Goal: Information Seeking & Learning: Check status

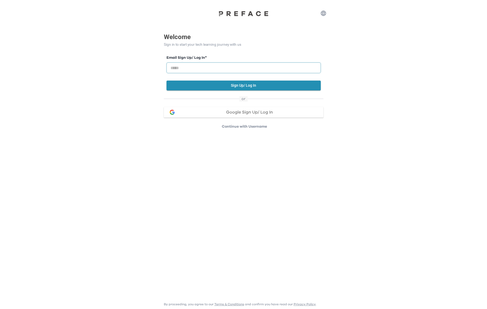
click at [233, 70] on input "email" at bounding box center [244, 68] width 154 height 11
type input "**********"
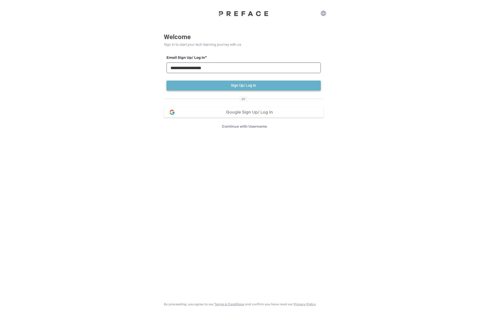
click at [252, 89] on button "Sign Up/ Log In" at bounding box center [244, 86] width 154 height 10
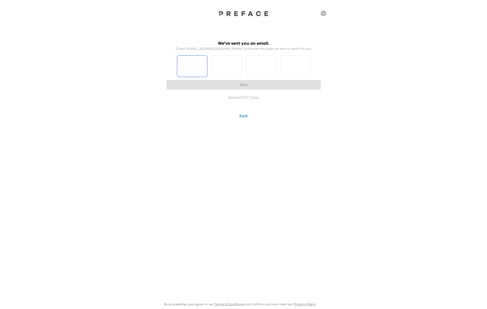
click at [190, 64] on input "Please enter OTP character 1" at bounding box center [192, 66] width 30 height 21
type input "*"
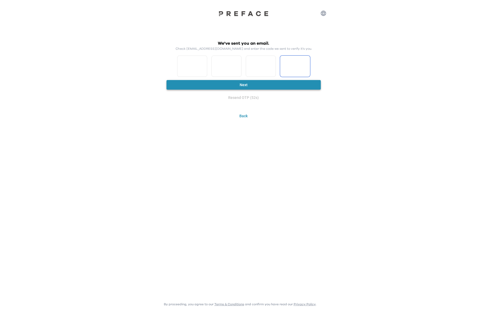
type input "*"
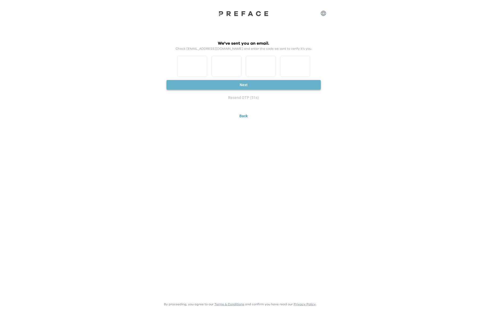
click at [244, 87] on button "Next" at bounding box center [244, 85] width 154 height 10
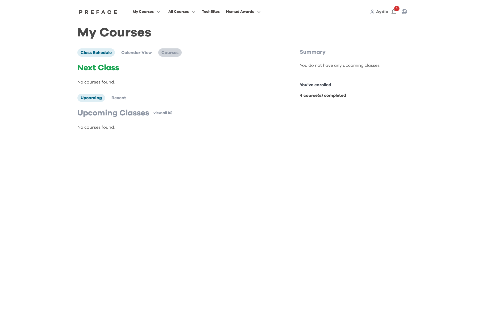
click at [176, 55] on span "Courses" at bounding box center [170, 53] width 17 height 4
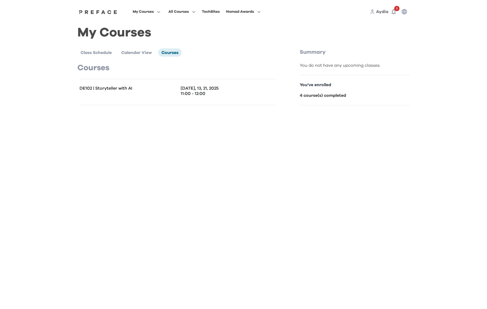
click at [315, 87] on p "You've enrolled" at bounding box center [355, 85] width 110 height 6
click at [173, 94] on div "DE102 | Storyteller with AI" at bounding box center [129, 92] width 98 height 13
drag, startPoint x: 61, startPoint y: 89, endPoint x: 106, endPoint y: 89, distance: 45.3
click at [62, 89] on div "My Courses All Courses TechBites Nomad Awards Aydia 3 My Courses Class Schedule…" at bounding box center [243, 58] width 487 height 116
click at [106, 89] on p "DE102 | Storyteller with AI" at bounding box center [129, 88] width 98 height 5
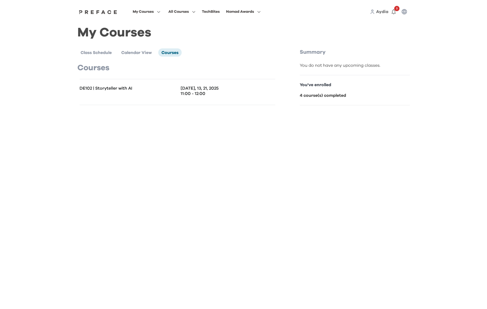
click at [147, 88] on p "DE102 | Storyteller with AI" at bounding box center [129, 88] width 98 height 5
drag, startPoint x: 219, startPoint y: 89, endPoint x: 234, endPoint y: 89, distance: 14.9
click at [228, 89] on p "Aug 11, 12, 13, 21, 2025" at bounding box center [228, 88] width 95 height 5
click at [334, 87] on p "You've enrolled" at bounding box center [355, 85] width 110 height 6
click at [322, 96] on b "4 course(s) completed" at bounding box center [323, 95] width 46 height 4
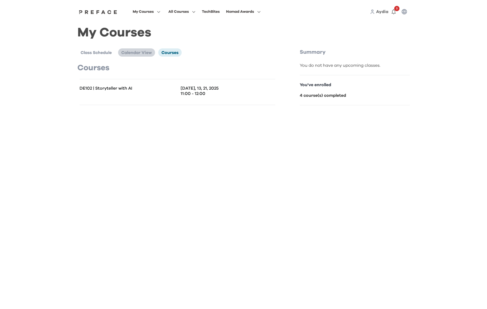
click at [149, 55] on span "Calendar View" at bounding box center [136, 53] width 31 height 4
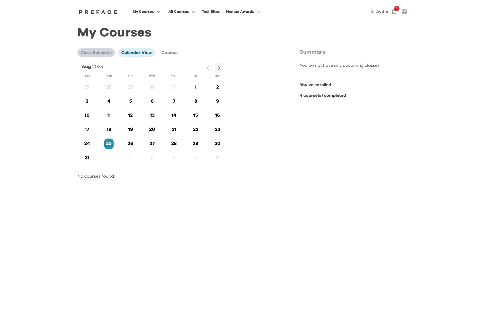
click at [98, 52] on span "Class Schedule" at bounding box center [96, 53] width 31 height 4
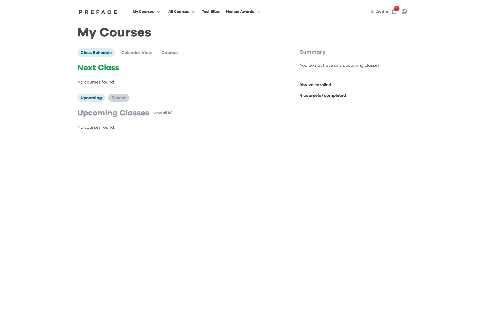
drag, startPoint x: 118, startPoint y: 114, endPoint x: 114, endPoint y: 97, distance: 18.0
click at [118, 110] on p "Upcoming Classes" at bounding box center [113, 113] width 72 height 10
click at [114, 96] on span "Recent" at bounding box center [119, 98] width 15 height 4
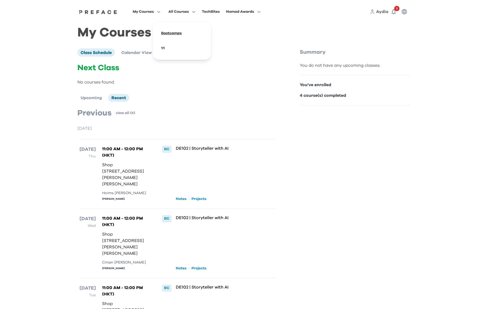
click at [177, 35] on span at bounding box center [182, 33] width 50 height 15
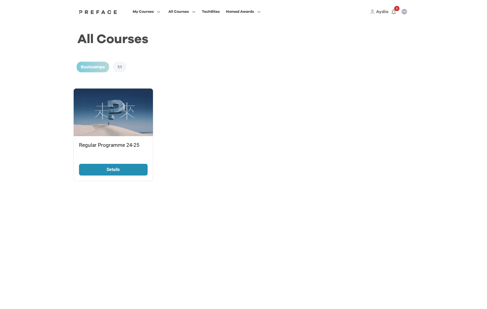
click at [133, 169] on p "Details" at bounding box center [113, 170] width 40 height 6
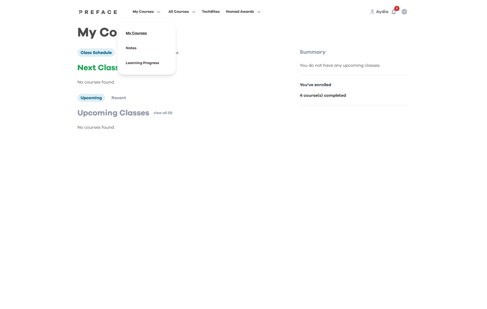
click at [138, 36] on span at bounding box center [147, 33] width 50 height 15
click at [137, 57] on div "Class Schedule Calendar View Courses Next Class No courses found. Upcoming Rece…" at bounding box center [187, 89] width 221 height 82
click at [148, 54] on span "Calendar View" at bounding box center [136, 53] width 31 height 4
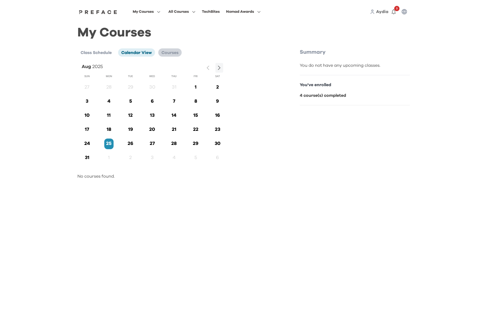
click at [168, 53] on span "Courses" at bounding box center [170, 53] width 17 height 4
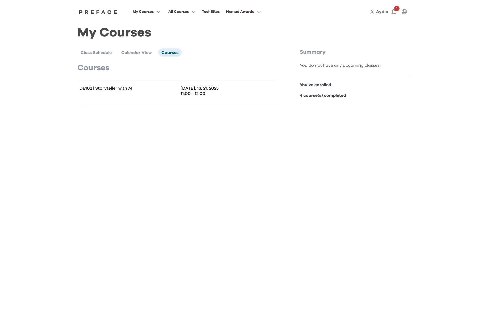
click at [112, 89] on p "DE102 | Storyteller with AI" at bounding box center [129, 88] width 98 height 5
click at [124, 51] on span "Calendar View" at bounding box center [136, 53] width 31 height 4
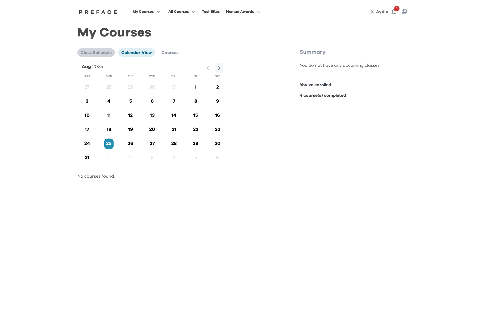
click at [88, 56] on li "Class Schedule" at bounding box center [96, 52] width 38 height 8
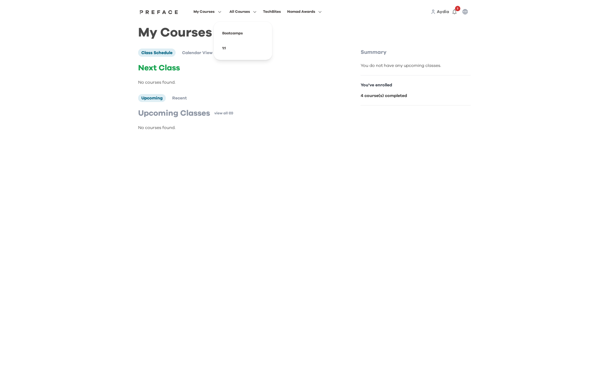
click at [357, 142] on html "My Courses All Courses Bootcamps 1:1 TechBites Nomad Awards Aydia 3 My Courses …" at bounding box center [304, 71] width 609 height 142
click at [198, 64] on span at bounding box center [208, 63] width 50 height 15
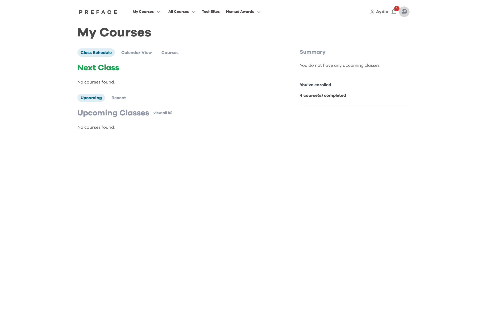
click at [403, 12] on icon "button" at bounding box center [404, 12] width 6 height 6
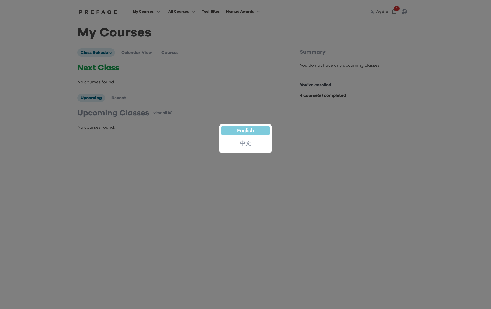
click at [403, 12] on div at bounding box center [245, 154] width 491 height 309
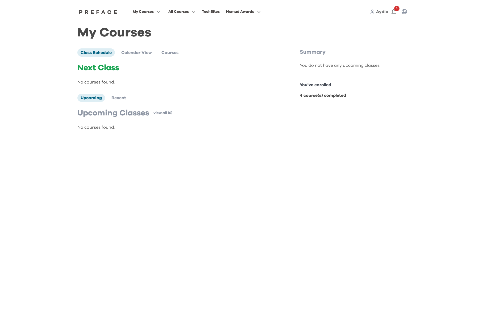
click at [382, 15] on div "Aydia 3" at bounding box center [390, 11] width 40 height 11
click at [386, 13] on span "Aydia" at bounding box center [382, 12] width 12 height 4
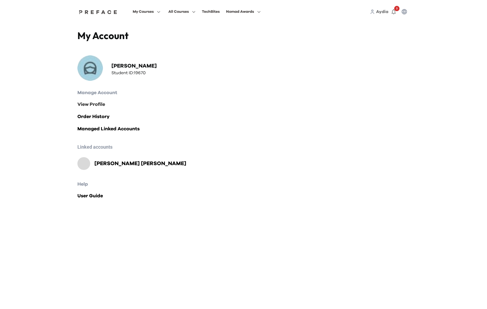
click at [100, 101] on link "View Profile" at bounding box center [243, 104] width 333 height 7
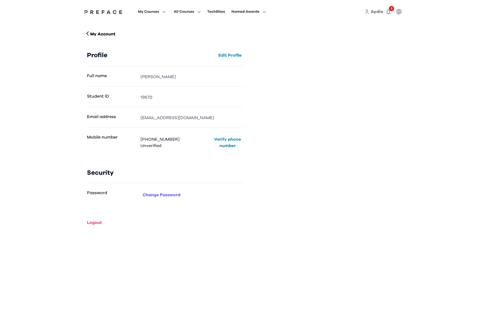
click at [168, 193] on button "Change Password" at bounding box center [162, 195] width 42 height 9
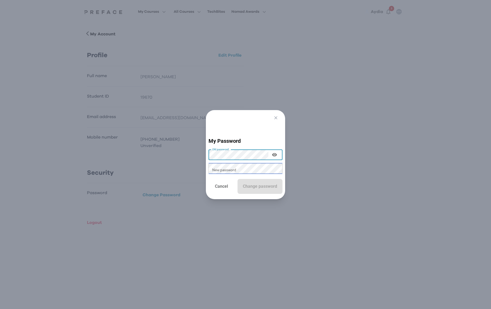
click at [231, 171] on div "New password New password" at bounding box center [246, 168] width 74 height 10
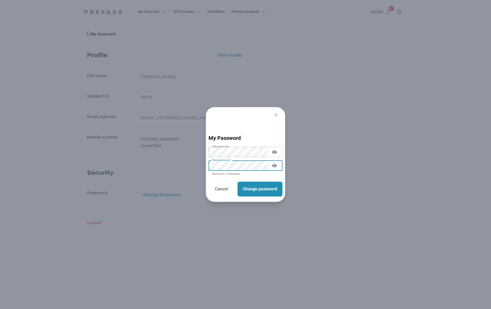
click at [276, 161] on div "New password" at bounding box center [246, 166] width 74 height 10
click at [274, 164] on icon "button" at bounding box center [274, 165] width 5 height 3
click at [272, 165] on icon "button" at bounding box center [274, 166] width 5 height 4
click at [257, 193] on button "Change password" at bounding box center [260, 189] width 45 height 15
click at [272, 150] on icon "button" at bounding box center [275, 153] width 6 height 6
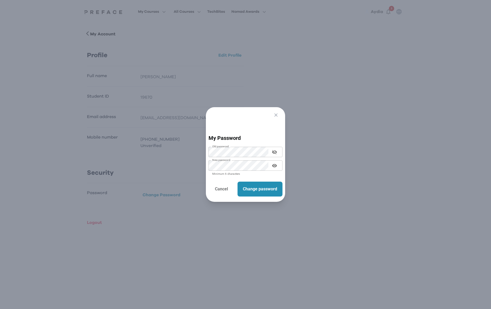
click at [254, 186] on p "Change password" at bounding box center [260, 189] width 34 height 6
click at [278, 112] on icon "button" at bounding box center [276, 115] width 6 height 6
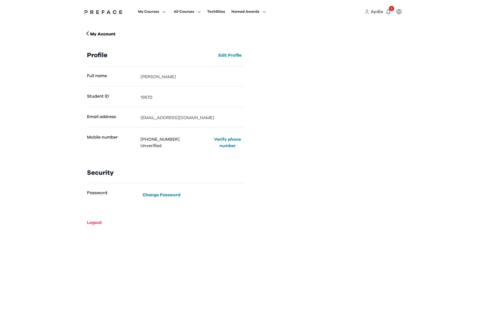
click at [294, 164] on div "My Account Profile Edit Profile Full name Aydia Cham Student ID 19670 Email add…" at bounding box center [244, 128] width 322 height 197
click at [246, 35] on span at bounding box center [249, 33] width 50 height 15
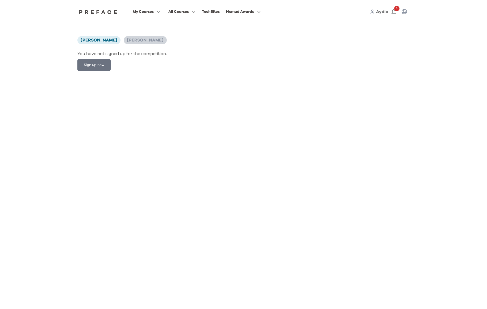
click at [135, 39] on span "[PERSON_NAME]" at bounding box center [145, 40] width 37 height 4
click at [92, 41] on span "Aydia Cham" at bounding box center [99, 40] width 37 height 4
click at [219, 14] on div "TechBites" at bounding box center [211, 12] width 18 height 6
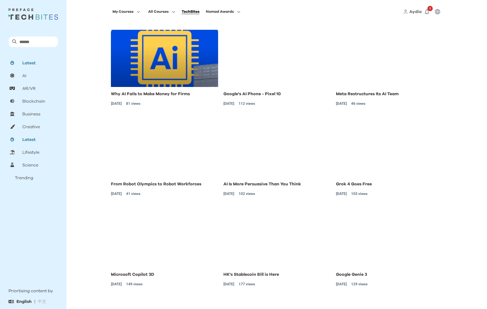
scroll to position [83, 0]
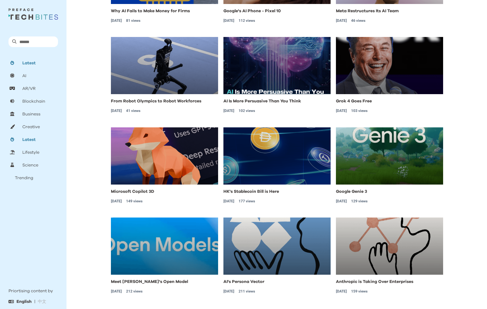
click at [92, 151] on div "My Courses All Courses TechBites Nomad Awards Aydia 3 Why AI Fails to Make Mone…" at bounding box center [276, 113] width 405 height 392
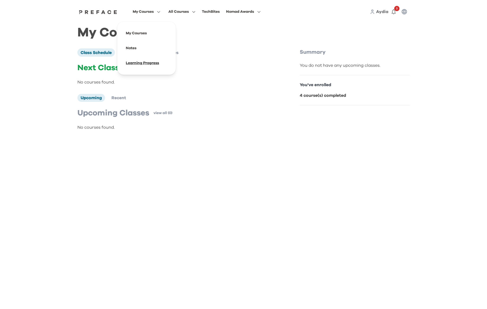
click at [154, 63] on span at bounding box center [147, 63] width 50 height 15
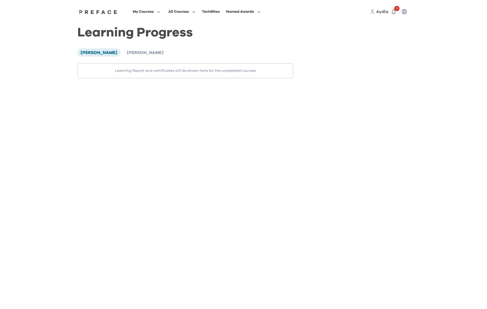
click at [126, 58] on div "Aydia Cham Hoi Ching Yeung Learning Report and certificates will be shown here …" at bounding box center [185, 63] width 216 height 30
click at [139, 56] on li "[PERSON_NAME]" at bounding box center [145, 52] width 43 height 8
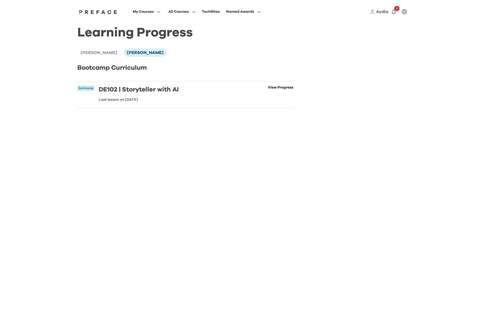
click at [281, 88] on link "View Progress" at bounding box center [281, 94] width 26 height 16
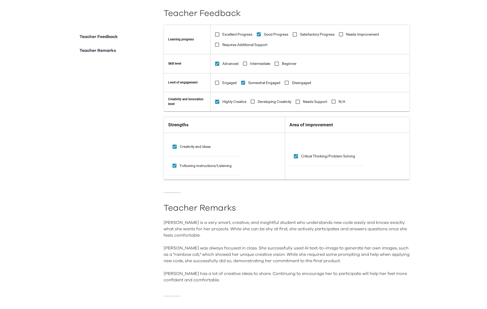
scroll to position [134, 0]
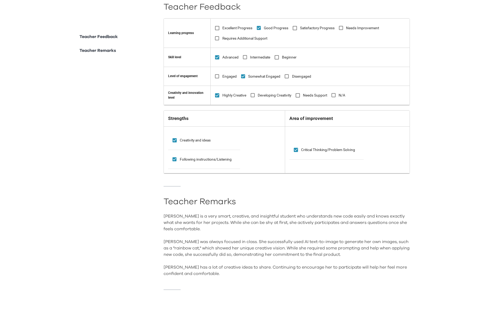
click at [359, 222] on div "[PERSON_NAME] is a very smart, creative, and insightful student who understands…" at bounding box center [287, 245] width 247 height 64
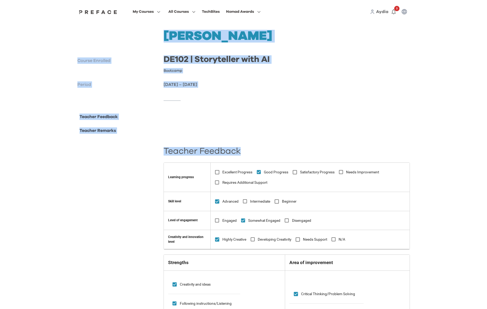
drag, startPoint x: 165, startPoint y: 39, endPoint x: 259, endPoint y: 158, distance: 152.0
click at [259, 158] on div "**********" at bounding box center [243, 238] width 341 height 430
click at [226, 66] on div "Hoi Ching Yeung Course Enrolled DE102 | Storyteller with AI Bootcamp Period 11 …" at bounding box center [243, 59] width 333 height 58
drag, startPoint x: 167, startPoint y: 43, endPoint x: 174, endPoint y: 45, distance: 7.4
click at [166, 43] on h1 "[PERSON_NAME]" at bounding box center [287, 36] width 247 height 13
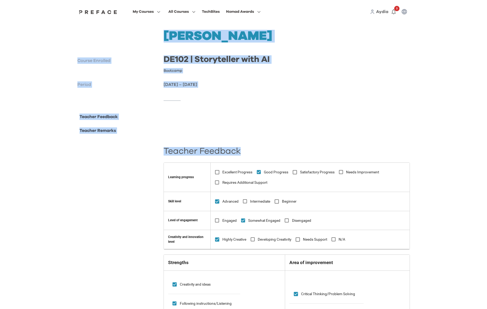
click at [334, 123] on div at bounding box center [287, 127] width 247 height 27
click at [442, 131] on div "**********" at bounding box center [243, 227] width 487 height 454
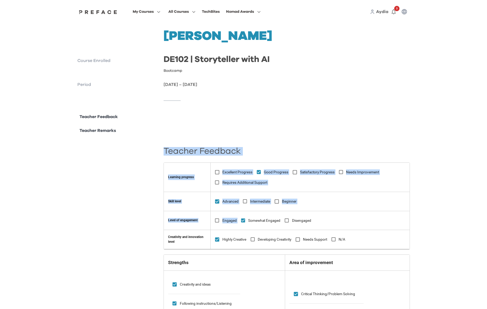
drag, startPoint x: 174, startPoint y: 143, endPoint x: 252, endPoint y: 215, distance: 106.3
click at [248, 217] on div "**********" at bounding box center [243, 281] width 333 height 334
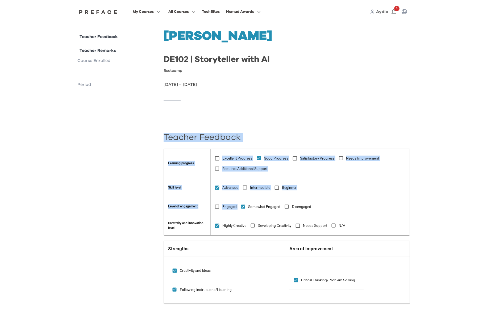
scroll to position [134, 0]
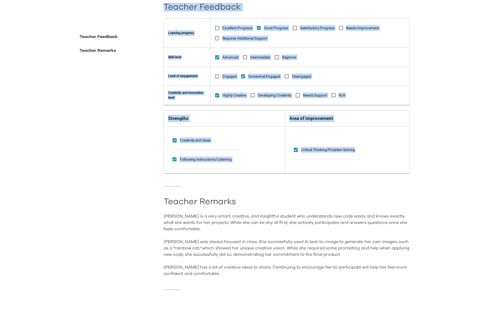
click at [228, 284] on div "Teacher Feedback Learning progress Excellent Progress Good Progress Satisfactor…" at bounding box center [287, 149] width 247 height 307
click at [425, 97] on div "**********" at bounding box center [243, 90] width 487 height 440
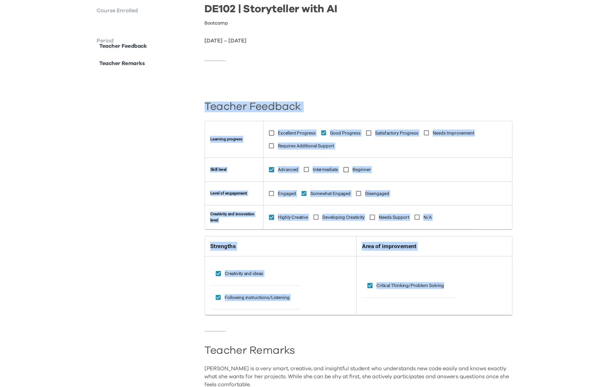
scroll to position [0, 0]
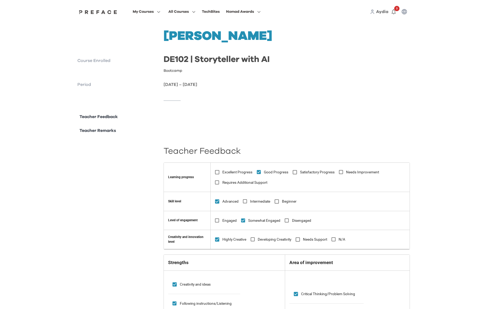
drag, startPoint x: 283, startPoint y: 67, endPoint x: 273, endPoint y: 77, distance: 14.3
click at [282, 67] on div "Hoi Ching Yeung Course Enrolled DE102 | Storyteller with AI Bootcamp Period 11 …" at bounding box center [243, 59] width 333 height 58
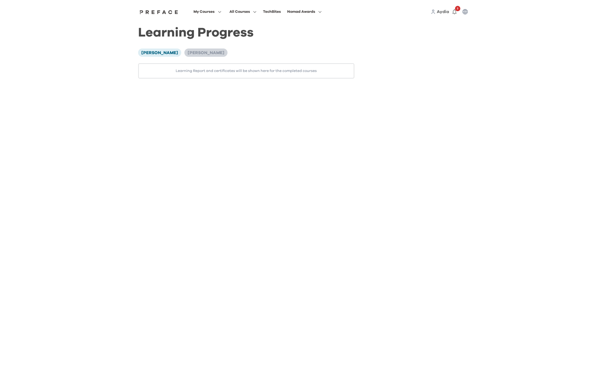
click at [197, 52] on span "[PERSON_NAME]" at bounding box center [206, 53] width 37 height 4
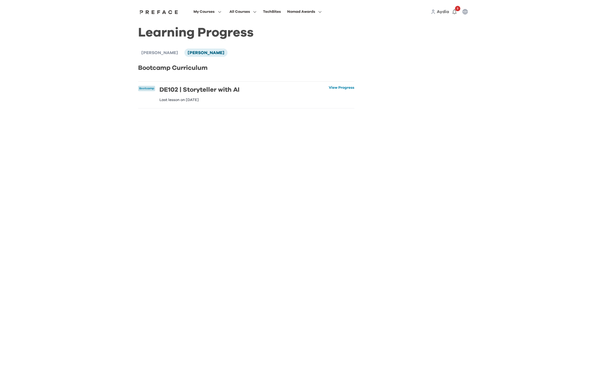
click at [340, 106] on li "Bootcamp DE102 | Storyteller with AI Last lesson on [DATE] View Progress View P…" at bounding box center [246, 94] width 216 height 27
click at [343, 90] on link "View Progress" at bounding box center [342, 94] width 26 height 16
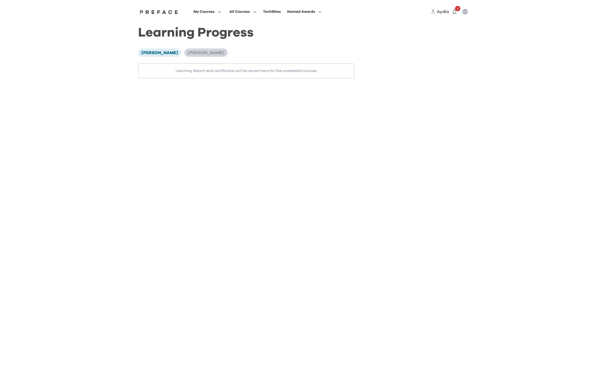
click at [190, 52] on span "[PERSON_NAME]" at bounding box center [206, 53] width 37 height 4
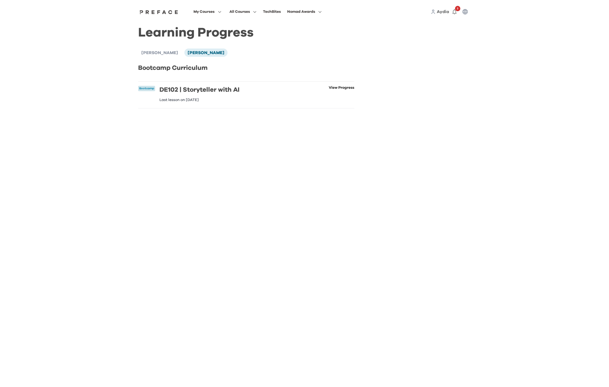
click at [339, 88] on link "View Progress" at bounding box center [342, 94] width 26 height 16
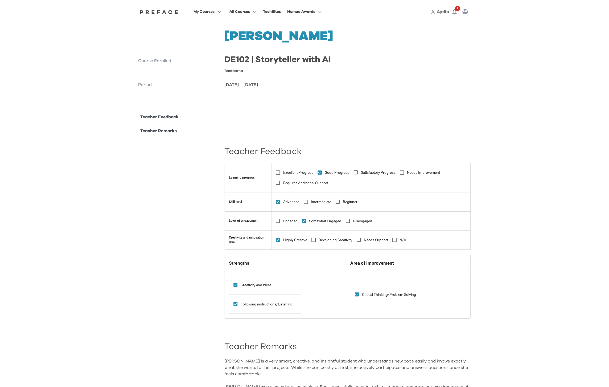
click at [531, 96] on div "**********" at bounding box center [304, 227] width 609 height 454
click at [300, 172] on span "Excellent Progress" at bounding box center [298, 173] width 30 height 6
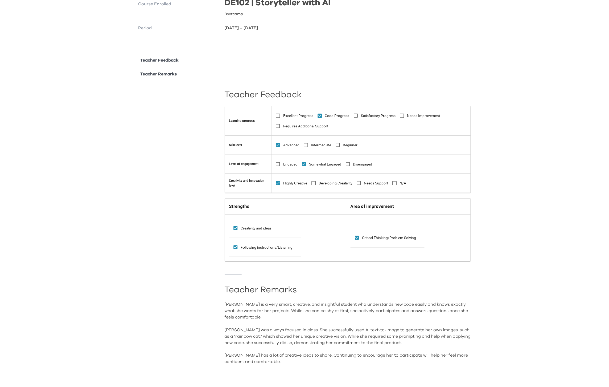
scroll to position [72, 0]
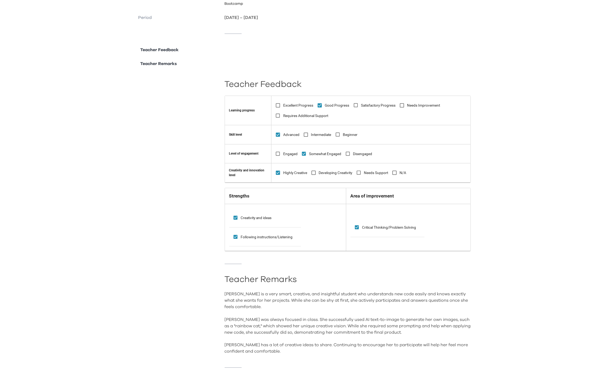
click at [409, 293] on div "[PERSON_NAME] is a very smart, creative, and insightful student who understands…" at bounding box center [348, 322] width 247 height 64
click at [533, 241] on div "**********" at bounding box center [304, 160] width 609 height 454
